Goal: Task Accomplishment & Management: Use online tool/utility

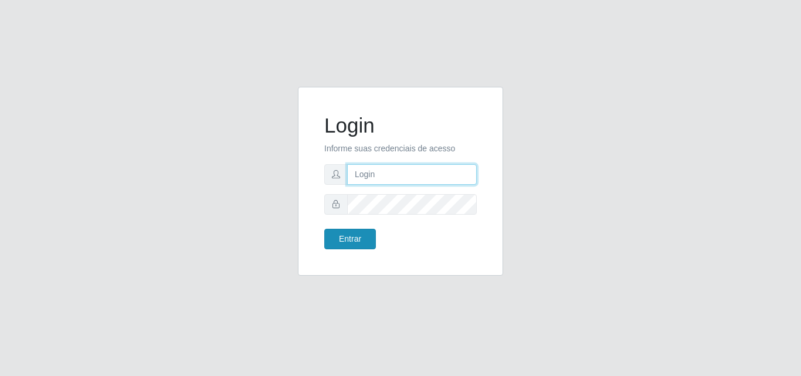
type input "[EMAIL_ADDRESS][DOMAIN_NAME]"
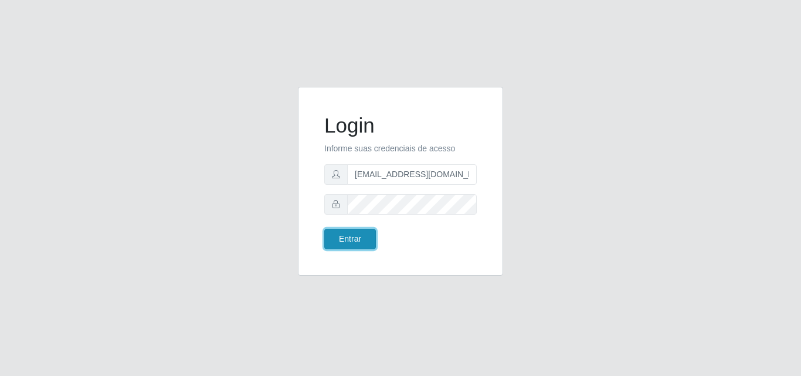
click at [348, 236] on button "Entrar" at bounding box center [350, 239] width 52 height 21
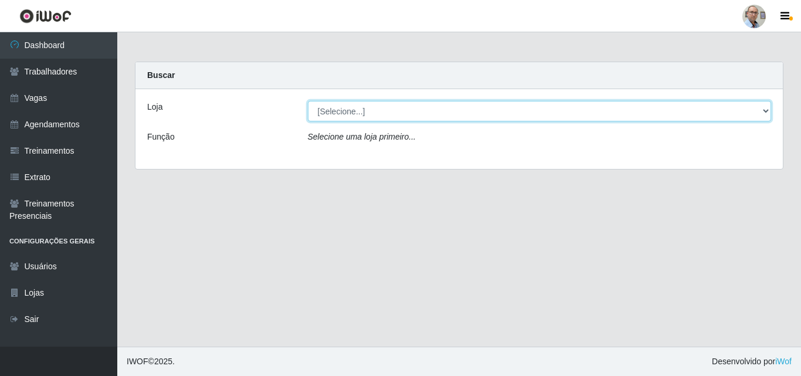
click at [355, 110] on select "[Selecione...] Mar Vermelho - Loja 04" at bounding box center [540, 111] width 464 height 21
select select "251"
click at [308, 101] on select "[Selecione...] Mar Vermelho - Loja 04" at bounding box center [540, 111] width 464 height 21
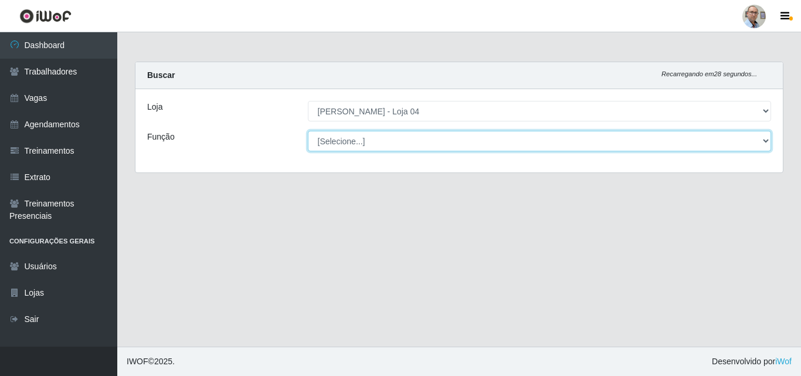
click at [369, 141] on select "[Selecione...] ASG ASG + ASG ++ Auxiliar de Depósito Auxiliar de Depósito + Aux…" at bounding box center [540, 141] width 464 height 21
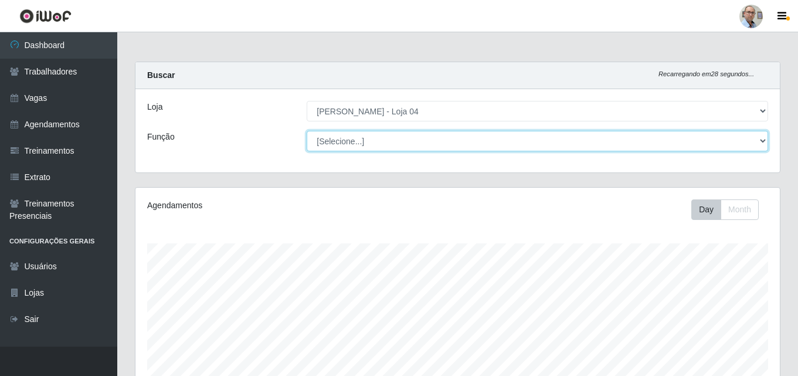
scroll to position [243, 644]
click at [306, 131] on select "[Selecione...] ASG ASG + ASG ++ Auxiliar de Depósito Auxiliar de Depósito + Aux…" at bounding box center [536, 141] width 461 height 21
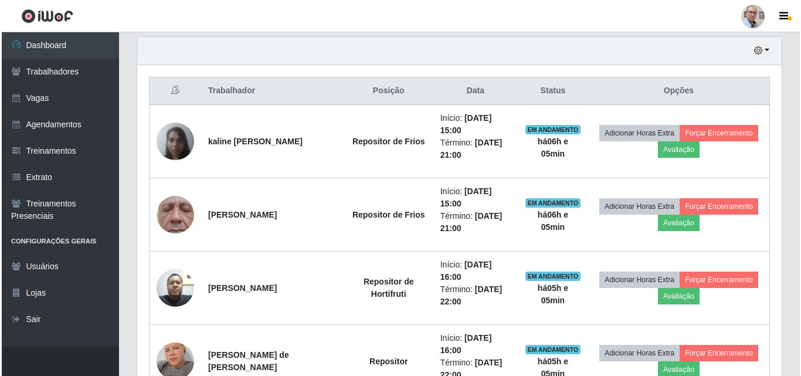
scroll to position [410, 0]
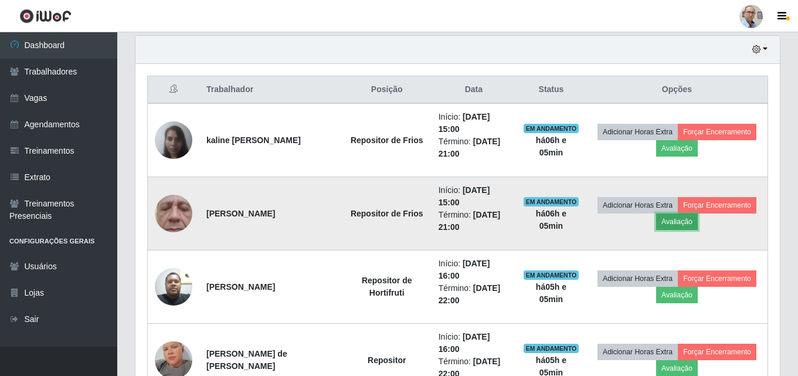
click at [697, 220] on button "Avaliação" at bounding box center [677, 221] width 42 height 16
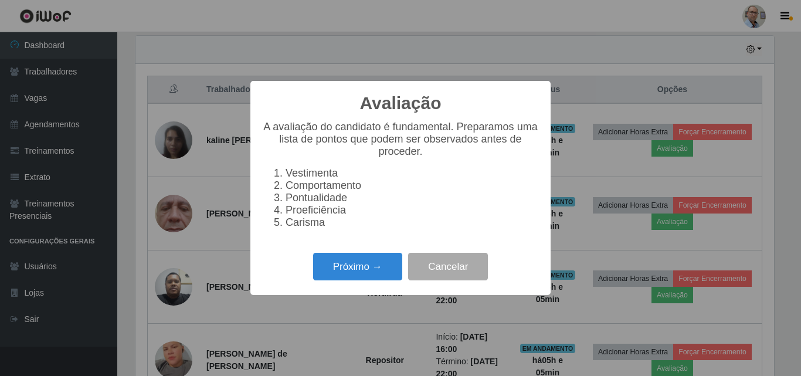
scroll to position [243, 638]
click at [356, 269] on button "Próximo →" at bounding box center [357, 267] width 89 height 28
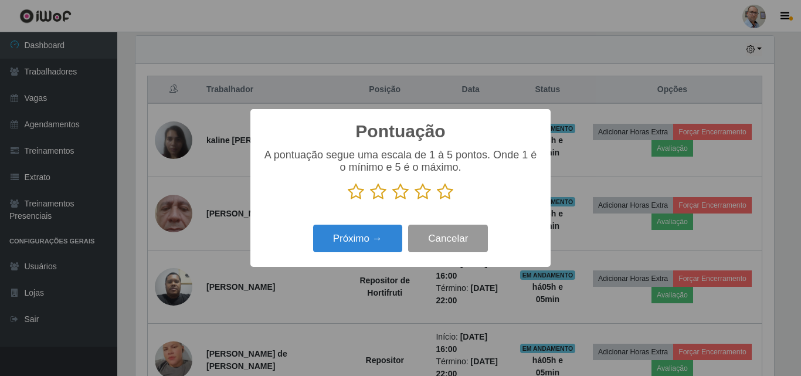
scroll to position [585793, 585398]
click at [440, 193] on icon at bounding box center [445, 192] width 16 height 18
click at [437, 200] on input "radio" at bounding box center [437, 200] width 0 height 0
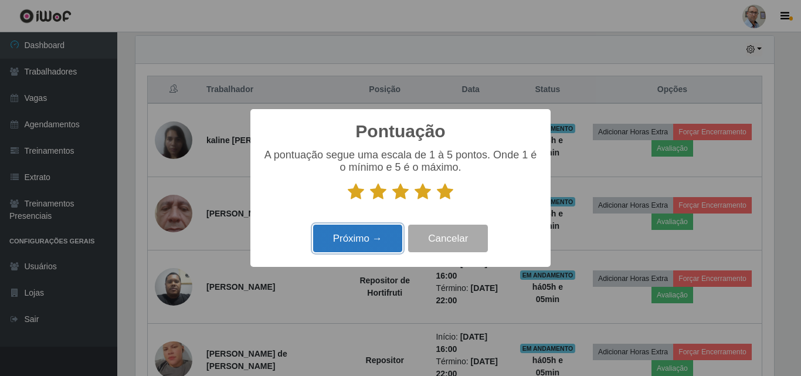
click at [391, 231] on button "Próximo →" at bounding box center [357, 238] width 89 height 28
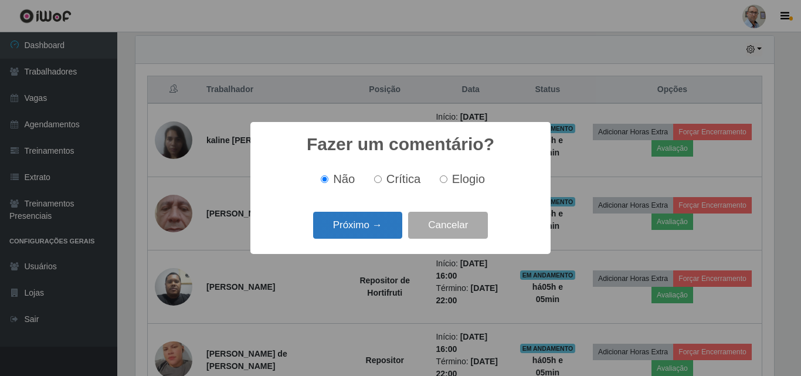
click at [386, 226] on button "Próximo →" at bounding box center [357, 226] width 89 height 28
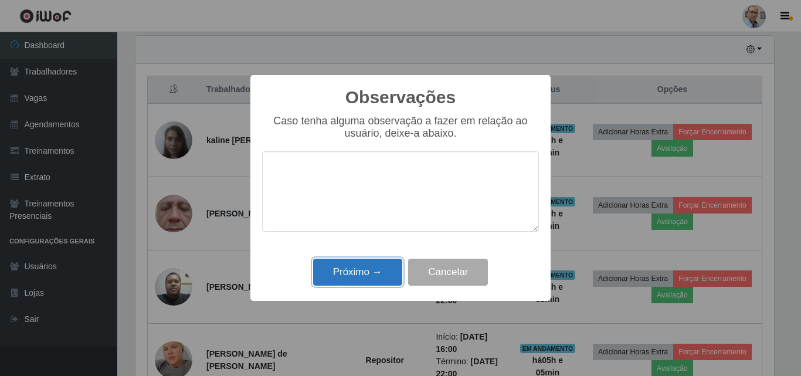
click at [374, 273] on button "Próximo →" at bounding box center [357, 272] width 89 height 28
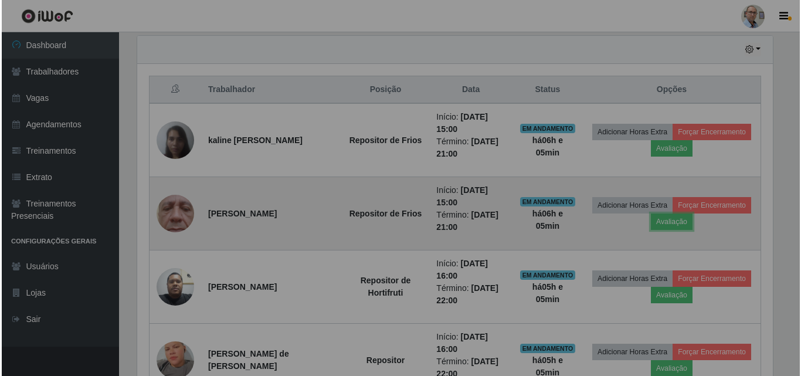
scroll to position [243, 644]
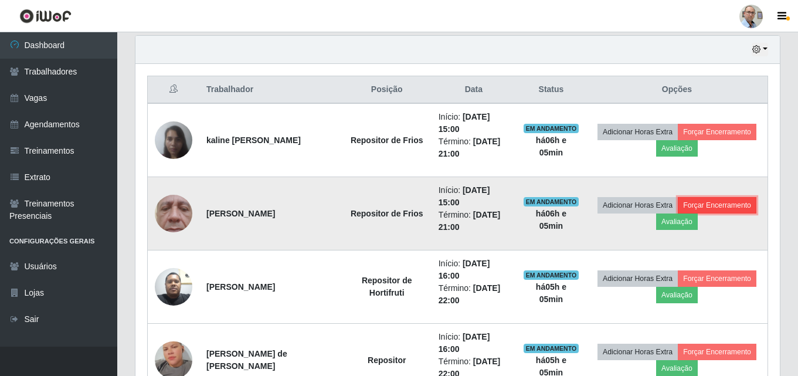
click at [677, 213] on button "Forçar Encerramento" at bounding box center [716, 205] width 79 height 16
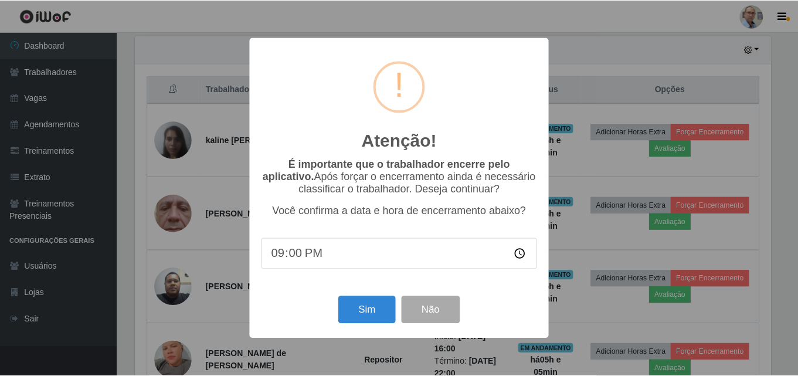
scroll to position [243, 638]
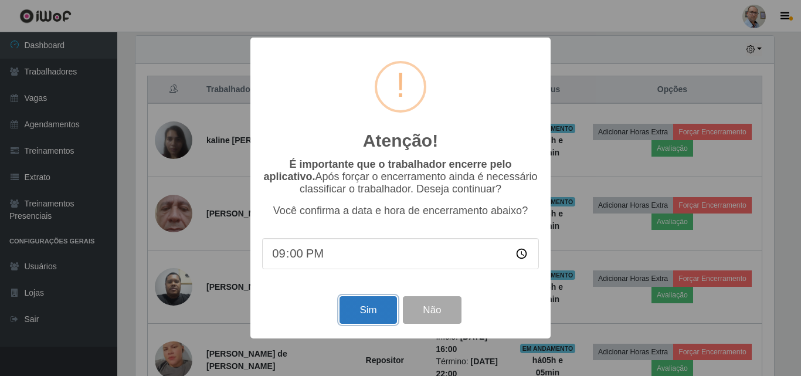
click at [365, 306] on button "Sim" at bounding box center [367, 310] width 57 height 28
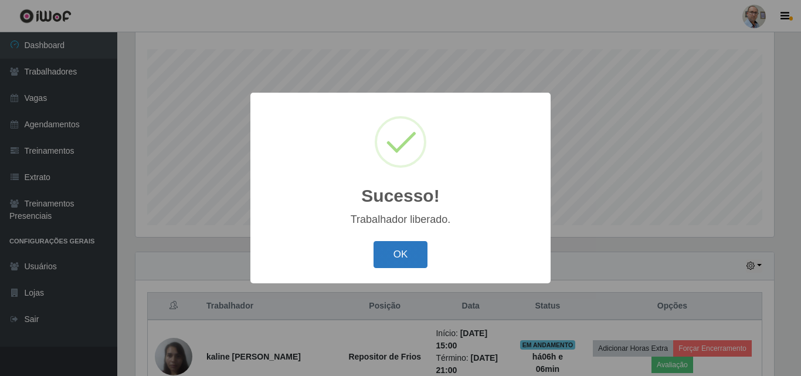
click at [401, 251] on button "OK" at bounding box center [400, 255] width 55 height 28
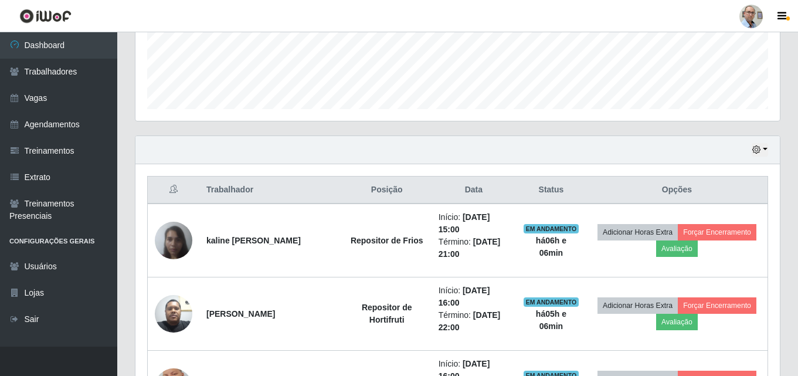
scroll to position [311, 0]
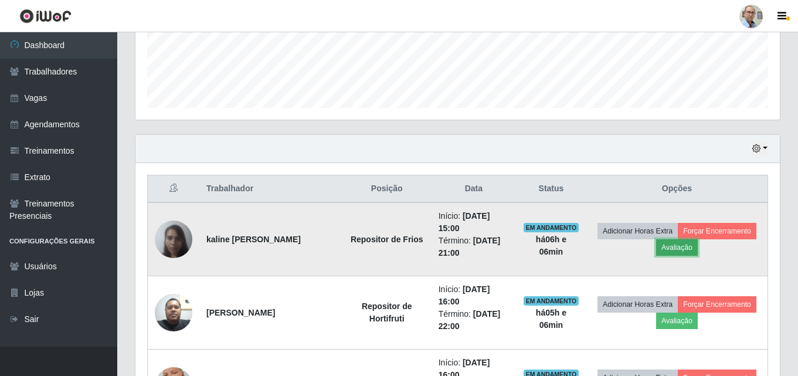
click at [697, 247] on button "Avaliação" at bounding box center [677, 247] width 42 height 16
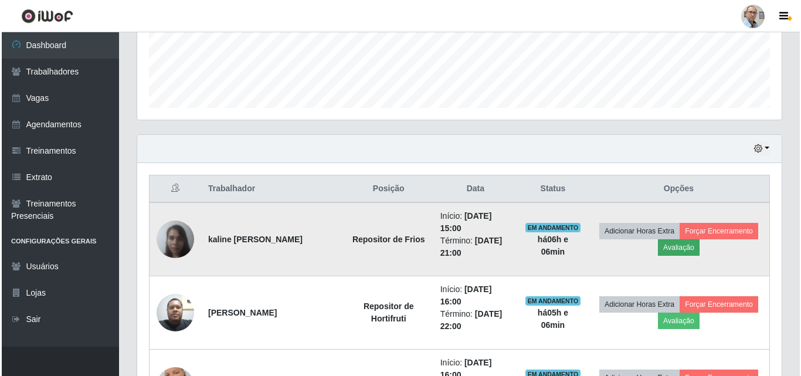
scroll to position [243, 638]
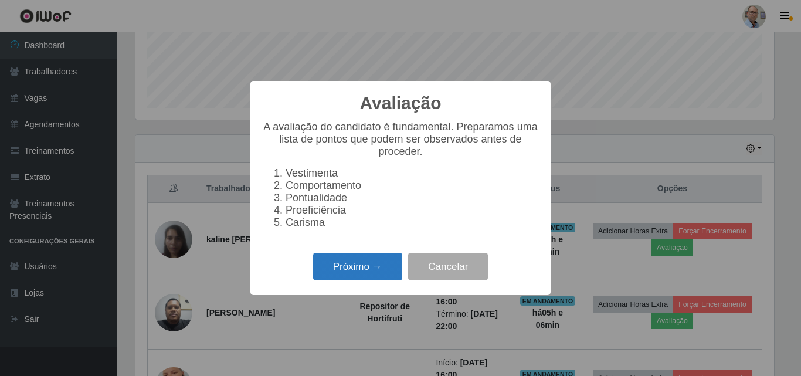
click at [345, 273] on button "Próximo →" at bounding box center [357, 267] width 89 height 28
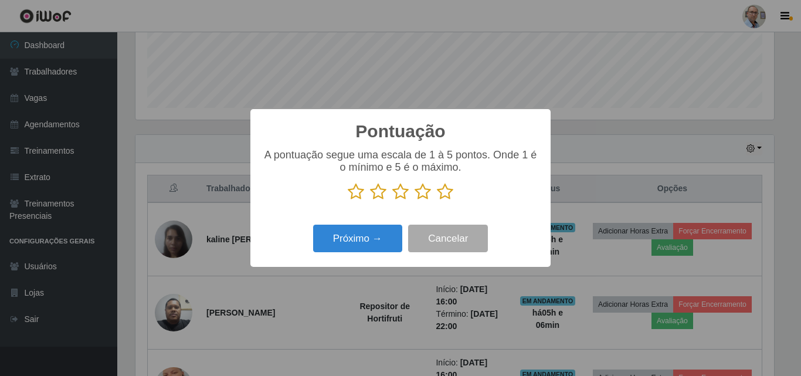
click at [450, 190] on icon at bounding box center [445, 192] width 16 height 18
click at [437, 200] on input "radio" at bounding box center [437, 200] width 0 height 0
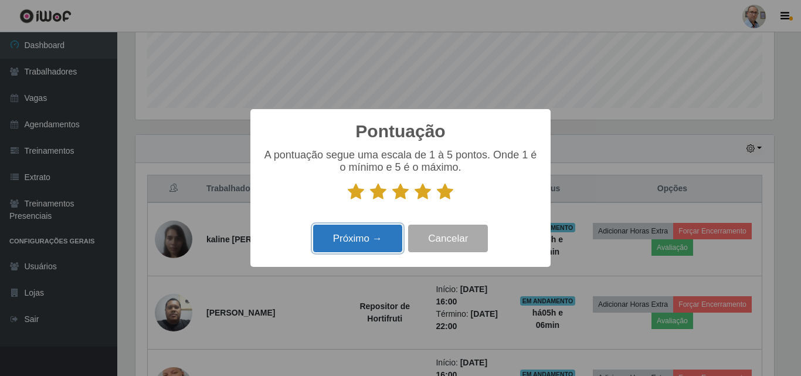
click at [369, 236] on button "Próximo →" at bounding box center [357, 238] width 89 height 28
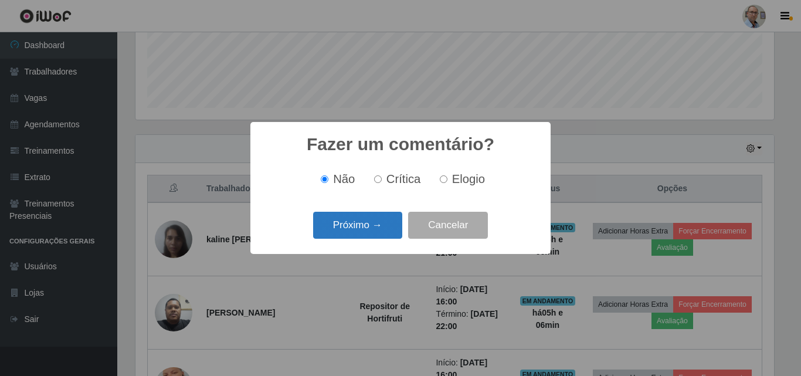
click at [378, 220] on button "Próximo →" at bounding box center [357, 226] width 89 height 28
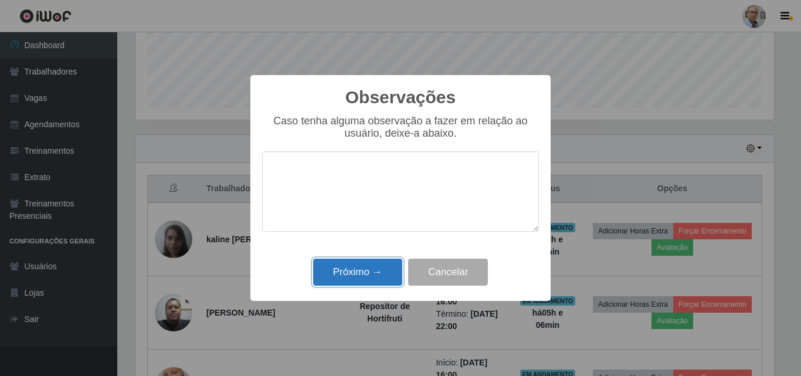
click at [374, 274] on button "Próximo →" at bounding box center [357, 272] width 89 height 28
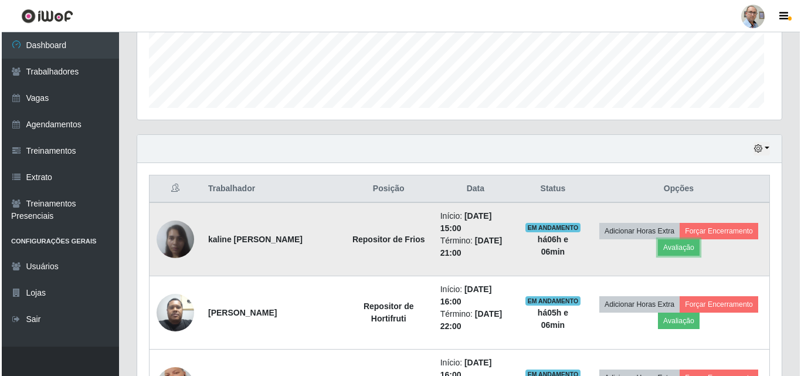
scroll to position [243, 644]
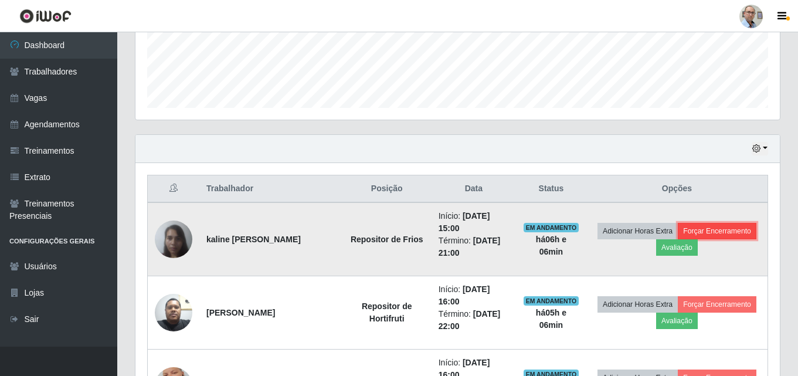
click at [677, 239] on button "Forçar Encerramento" at bounding box center [716, 231] width 79 height 16
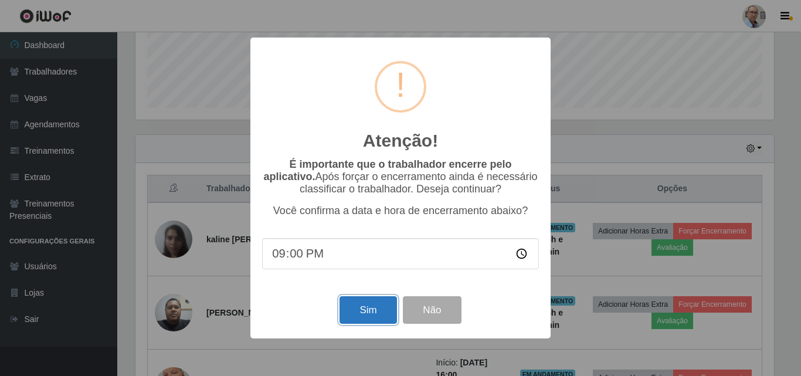
click at [367, 307] on button "Sim" at bounding box center [367, 310] width 57 height 28
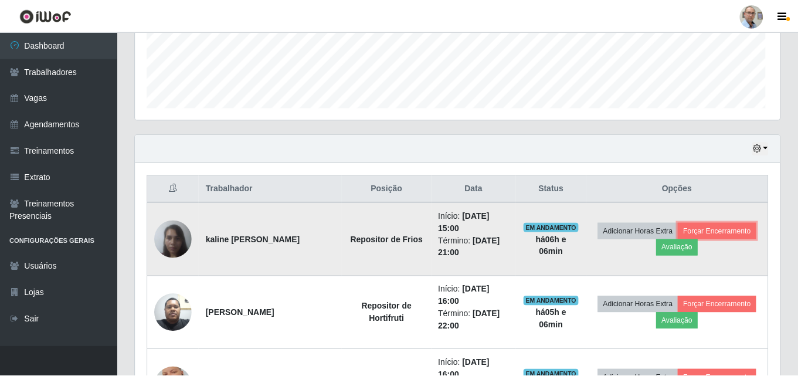
scroll to position [0, 0]
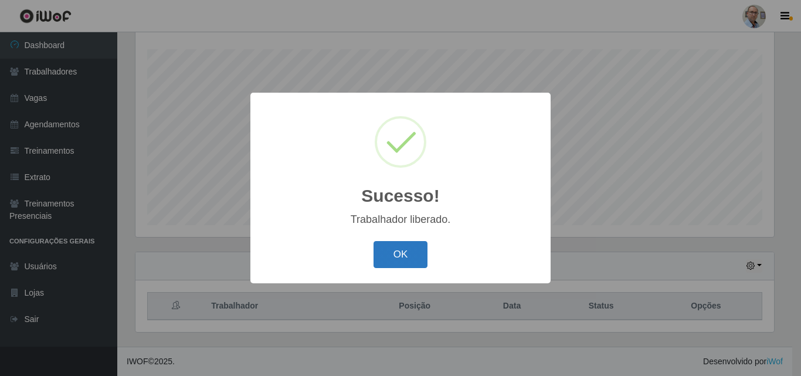
click at [406, 248] on button "OK" at bounding box center [400, 255] width 55 height 28
